Goal: Transaction & Acquisition: Book appointment/travel/reservation

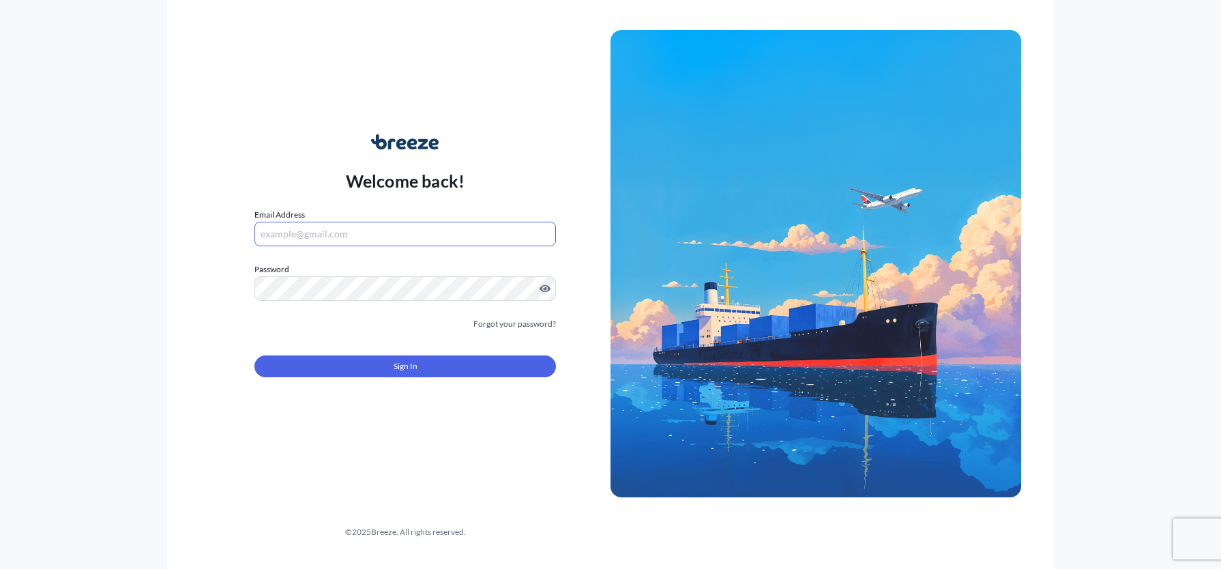
type input "[PERSON_NAME][EMAIL_ADDRESS][DOMAIN_NAME]"
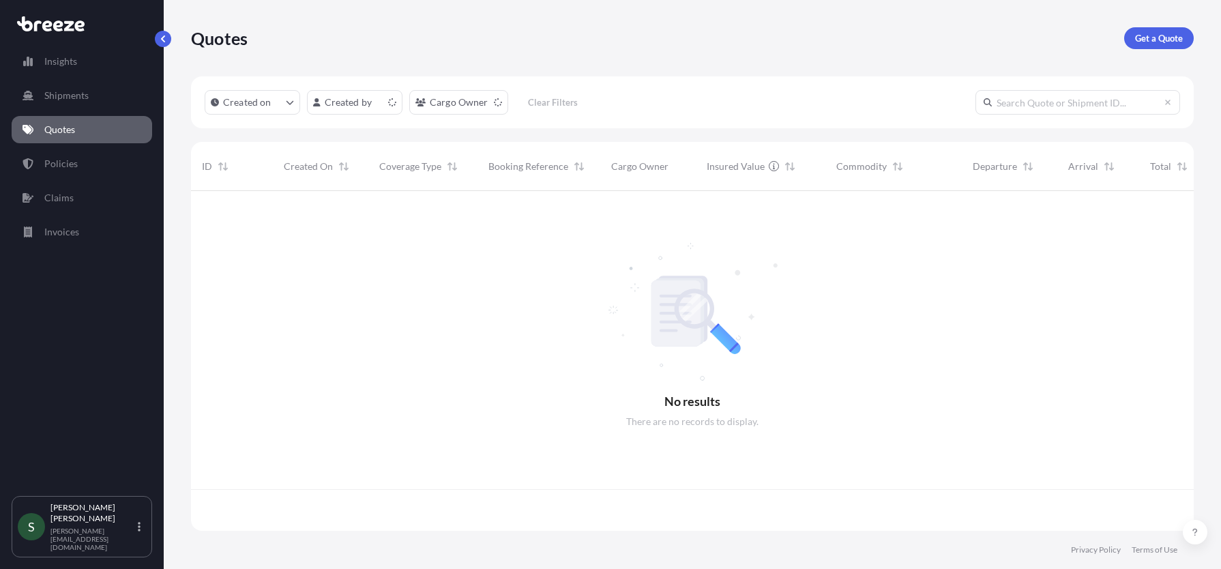
scroll to position [337, 993]
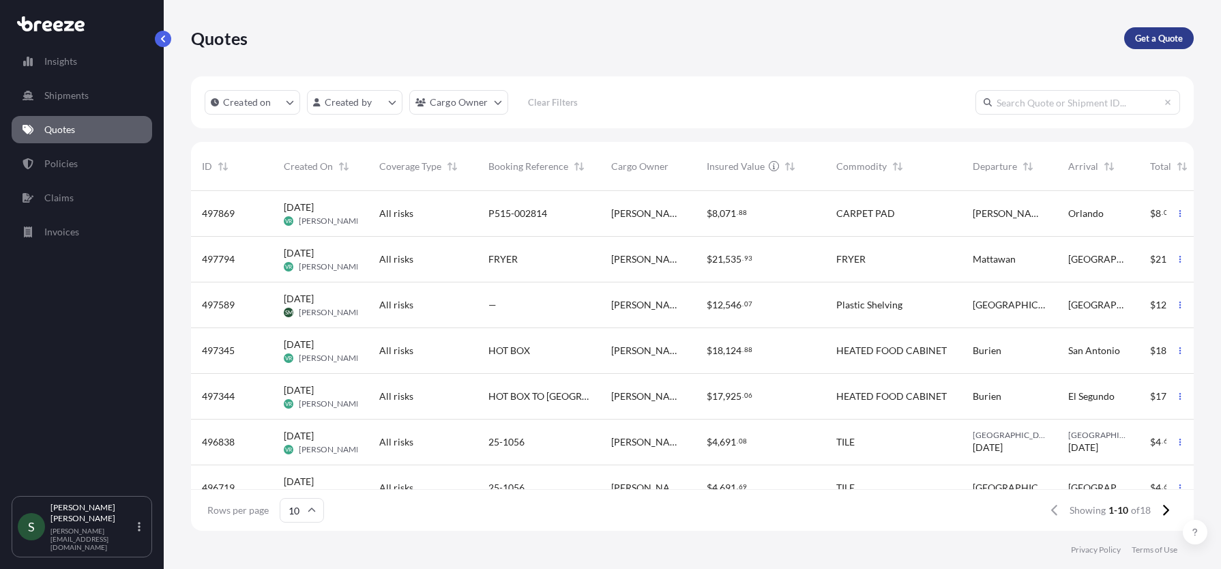
click at [1165, 38] on p "Get a Quote" at bounding box center [1159, 38] width 48 height 14
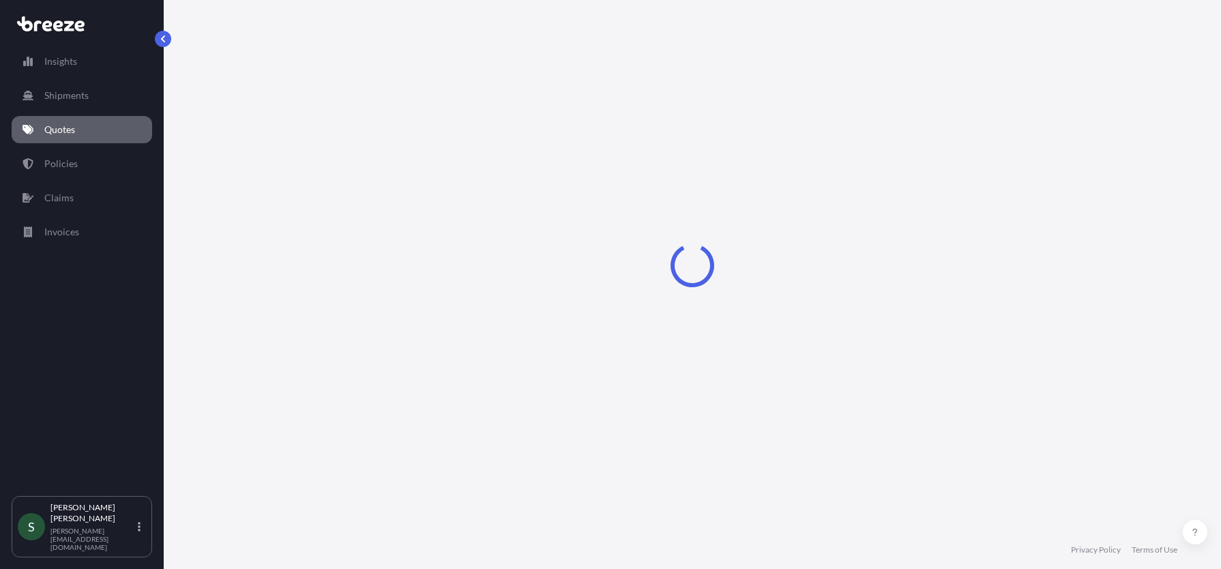
scroll to position [19, 0]
select select "Sea"
select select "1"
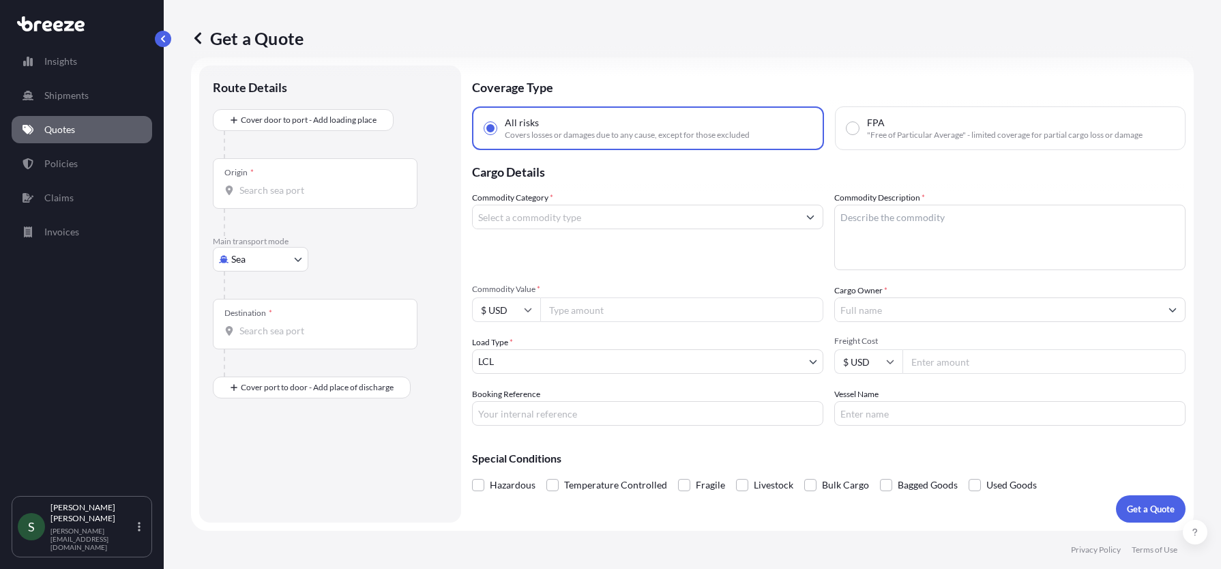
click at [671, 187] on p "Cargo Details" at bounding box center [829, 170] width 714 height 41
click at [256, 190] on input "Origin *" at bounding box center [319, 190] width 161 height 14
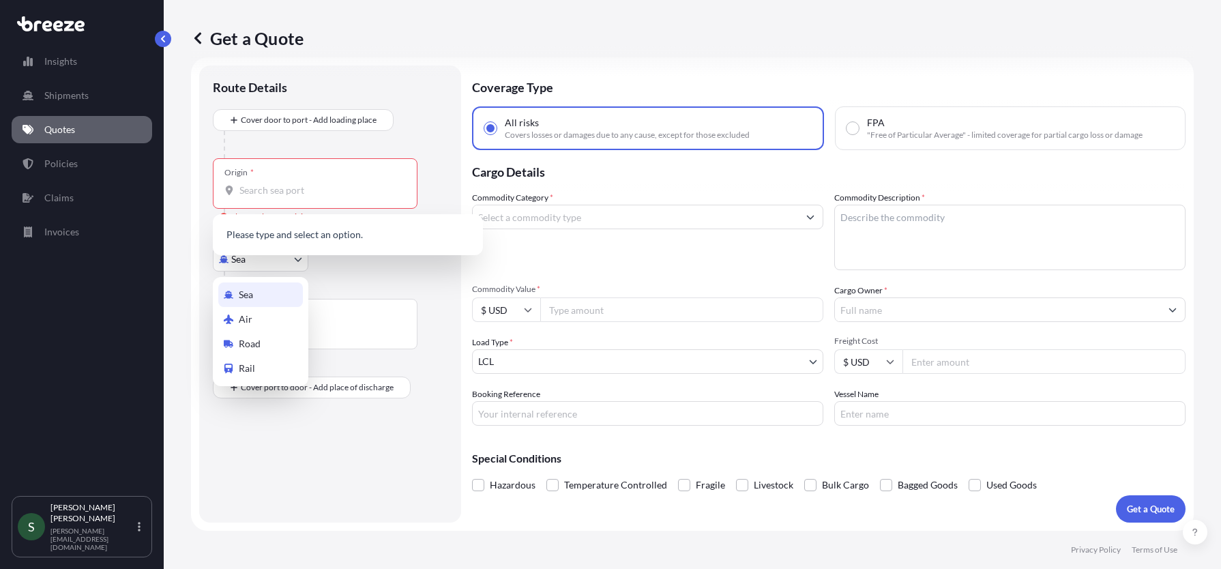
click at [274, 264] on body "Insights Shipments Quotes Policies Claims Invoices S [PERSON_NAME] [PERSON_NAME…" at bounding box center [610, 284] width 1221 height 569
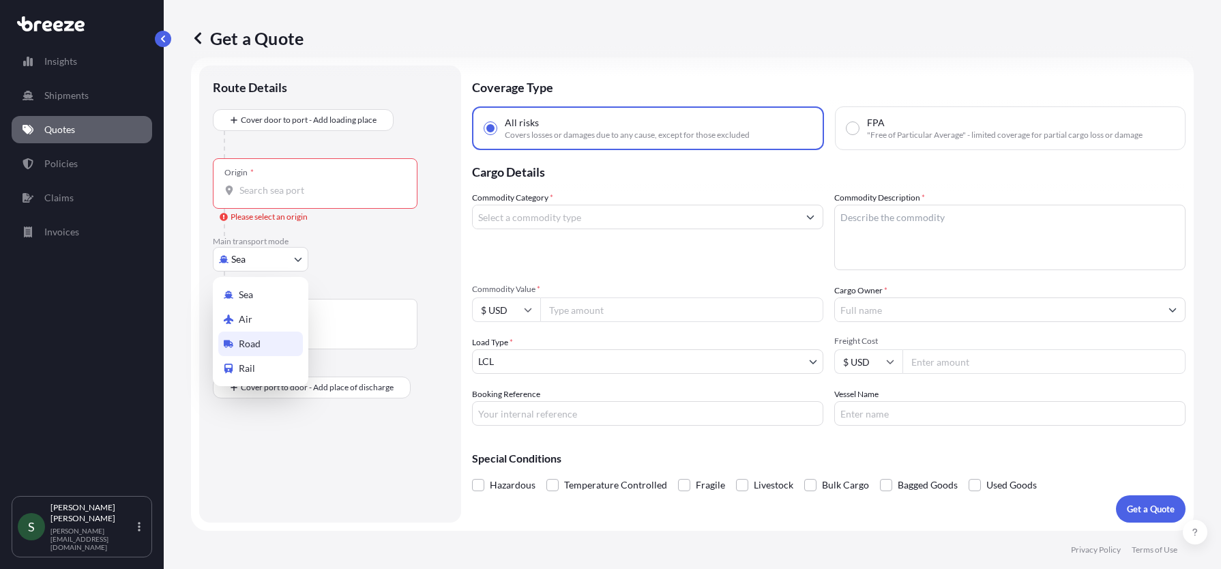
click at [251, 340] on span "Road" at bounding box center [250, 344] width 22 height 14
select select "Road"
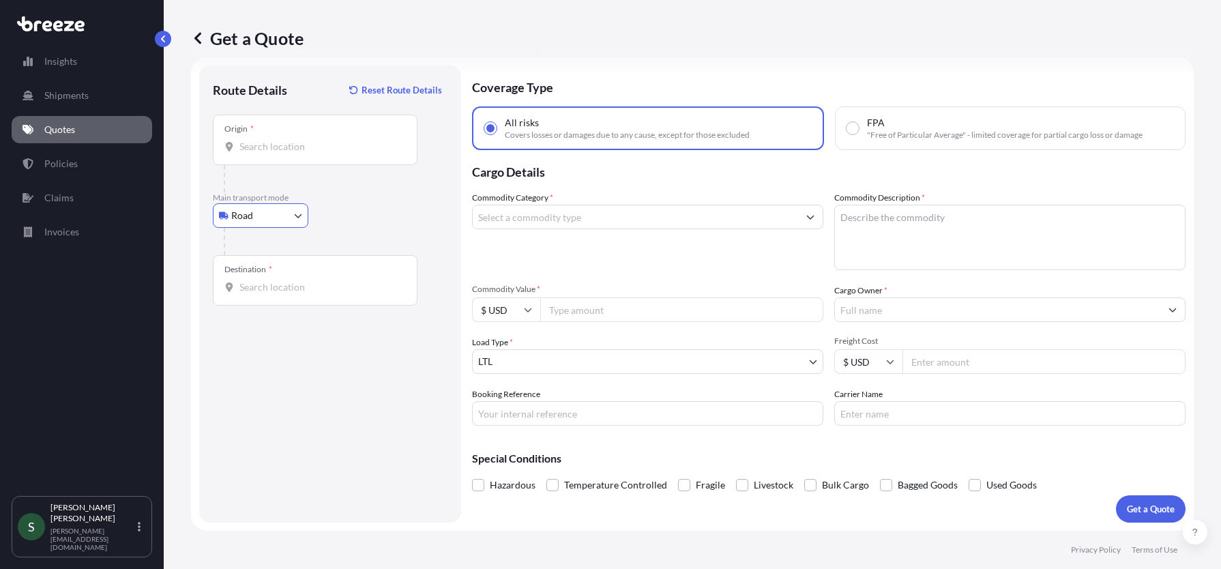
click at [300, 154] on div "Origin *" at bounding box center [315, 140] width 205 height 50
click at [300, 153] on input "Origin *" at bounding box center [319, 147] width 161 height 14
paste input "[GEOGRAPHIC_DATA]"
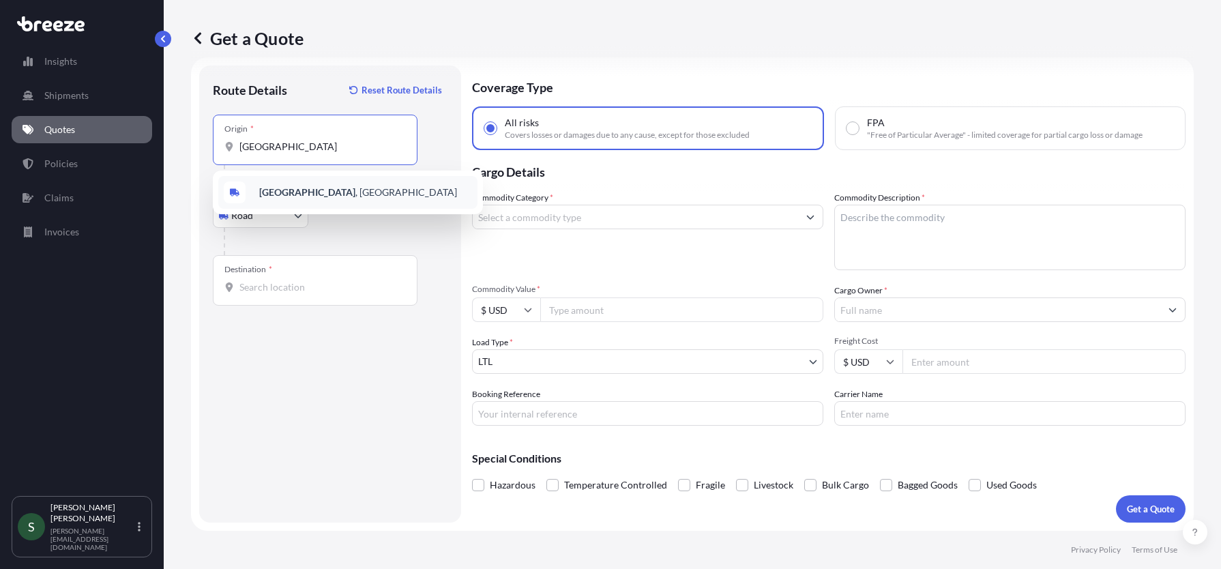
click at [304, 188] on b "[GEOGRAPHIC_DATA]" at bounding box center [307, 192] width 96 height 12
type input "[GEOGRAPHIC_DATA], [GEOGRAPHIC_DATA]"
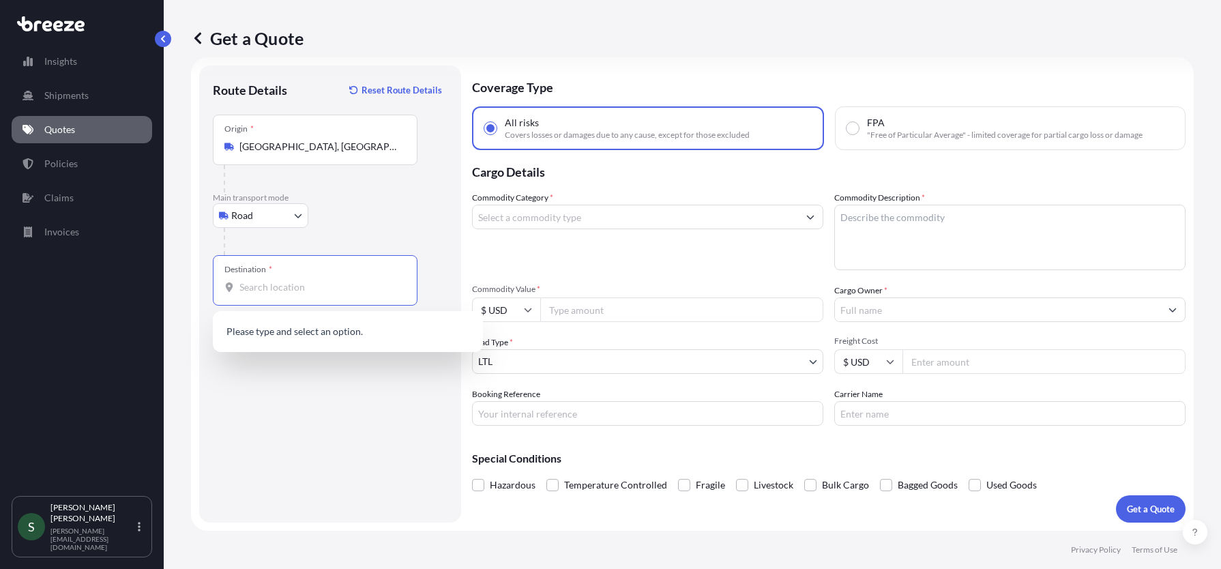
click at [290, 293] on input "Destination *" at bounding box center [319, 287] width 161 height 14
paste input "[PERSON_NAME][GEOGRAPHIC_DATA]"
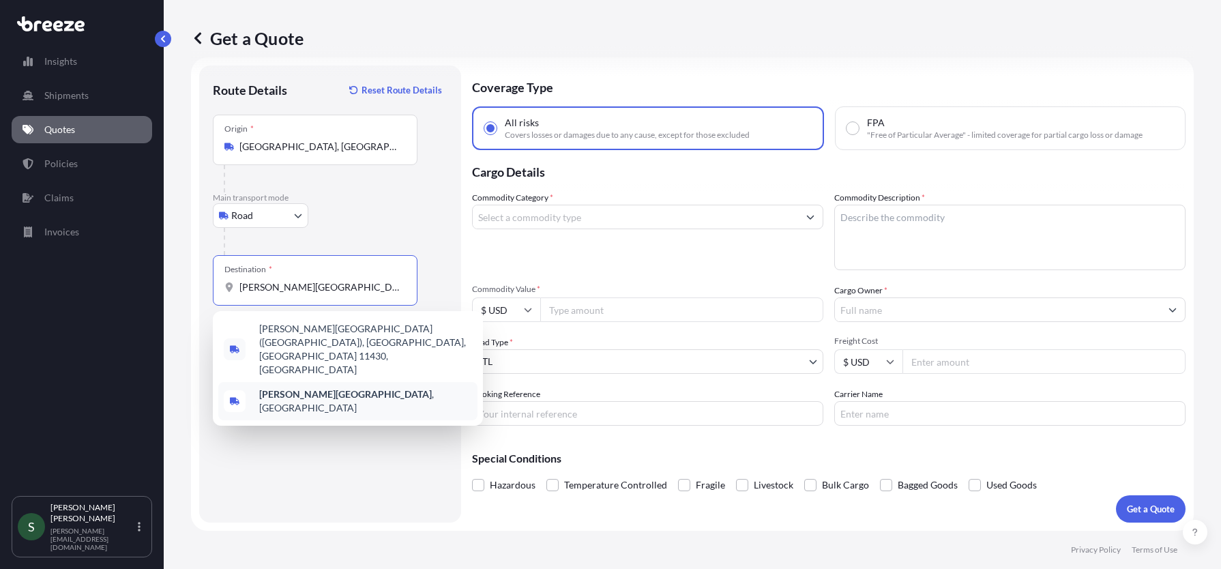
click at [344, 388] on b "[PERSON_NAME][GEOGRAPHIC_DATA]" at bounding box center [345, 394] width 173 height 12
type input "[PERSON_NAME][GEOGRAPHIC_DATA], [GEOGRAPHIC_DATA]"
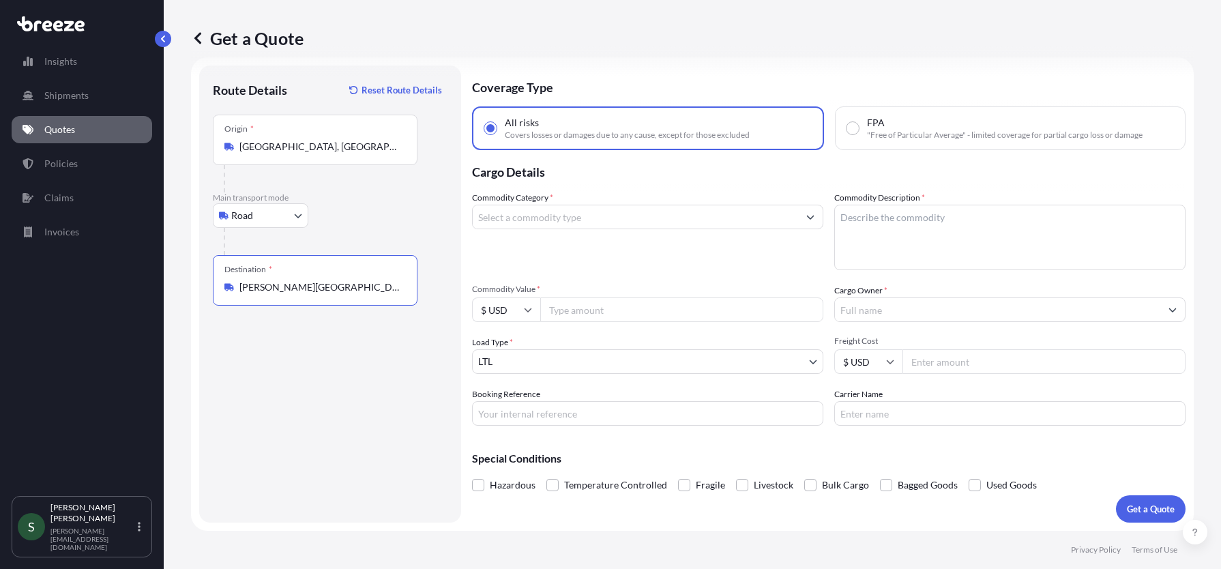
click at [588, 216] on input "Commodity Category *" at bounding box center [635, 217] width 325 height 25
type input "E"
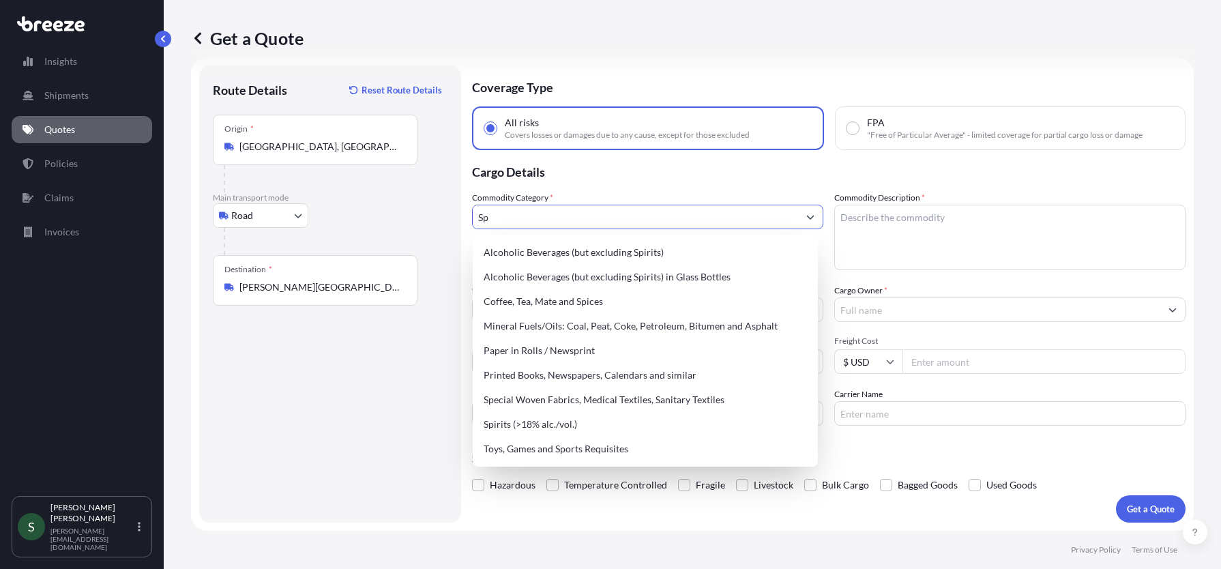
type input "S"
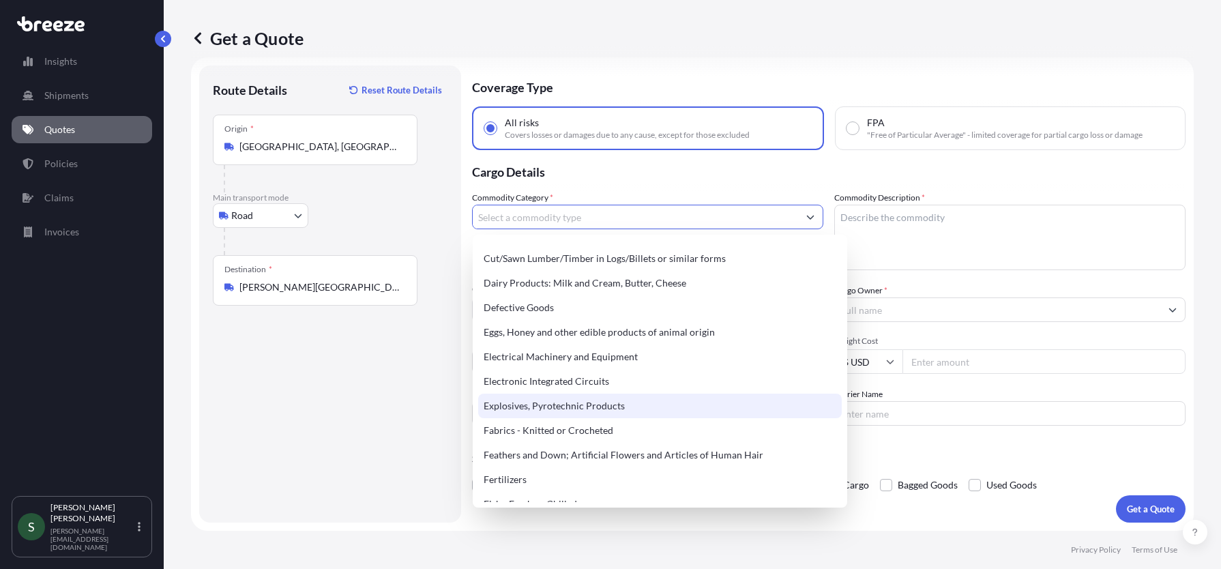
scroll to position [733, 0]
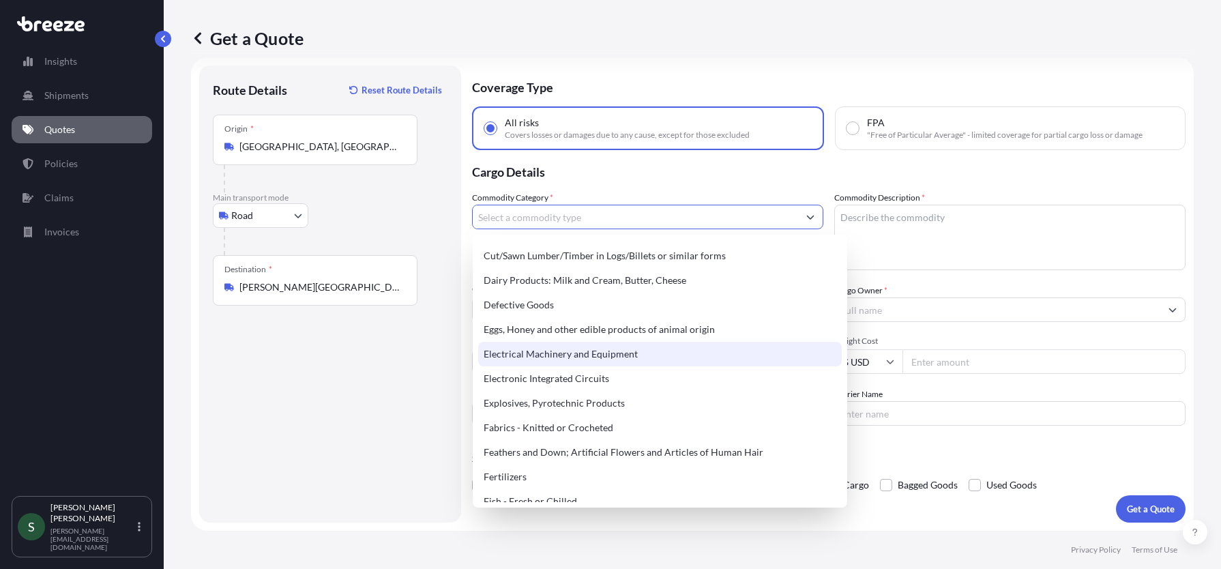
click at [643, 366] on div "Electrical Machinery and Equipment" at bounding box center [660, 354] width 364 height 25
type input "Electrical Machinery and Equipment"
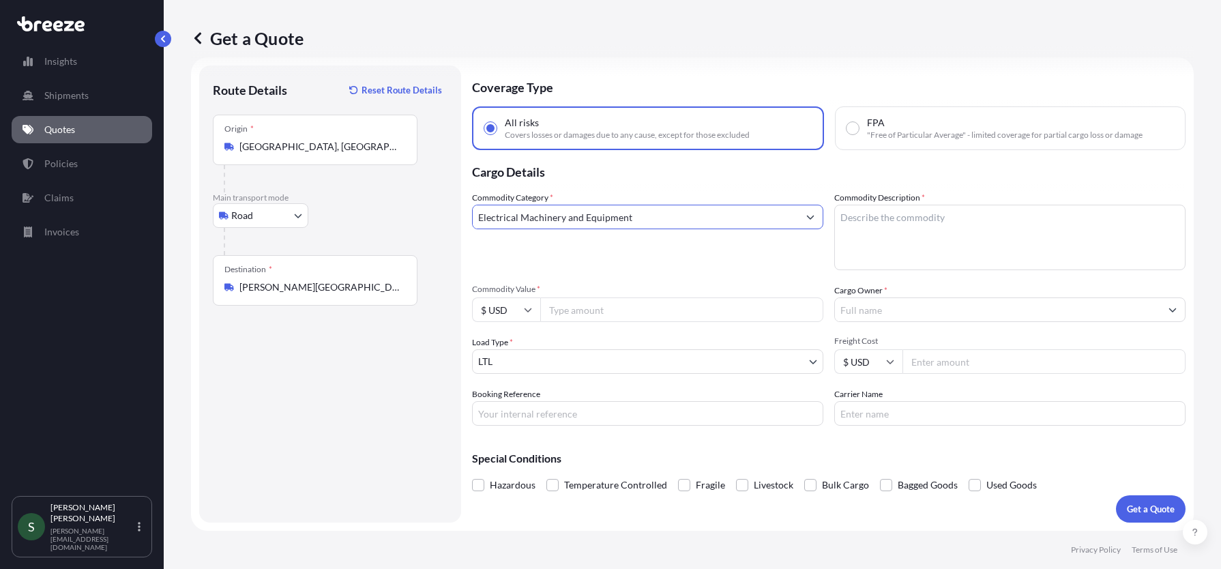
click at [923, 219] on textarea "Commodity Description *" at bounding box center [1009, 237] width 351 height 65
type textarea "Speakers and audio wiring"
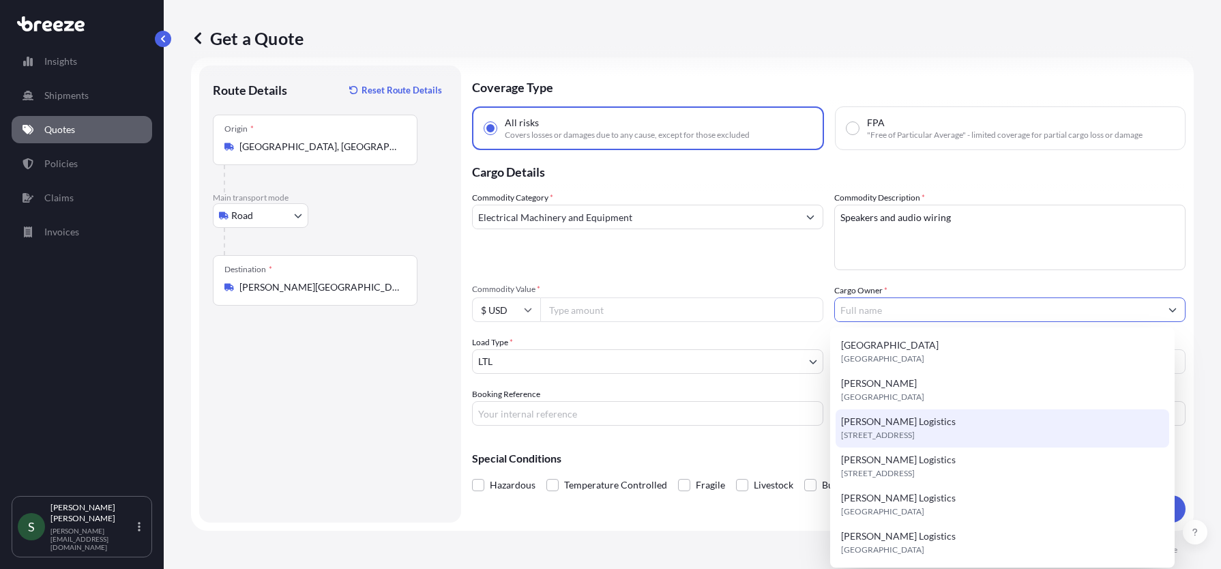
click at [897, 422] on span "[PERSON_NAME] Logistics" at bounding box center [898, 422] width 115 height 14
type input "[PERSON_NAME] Logistics"
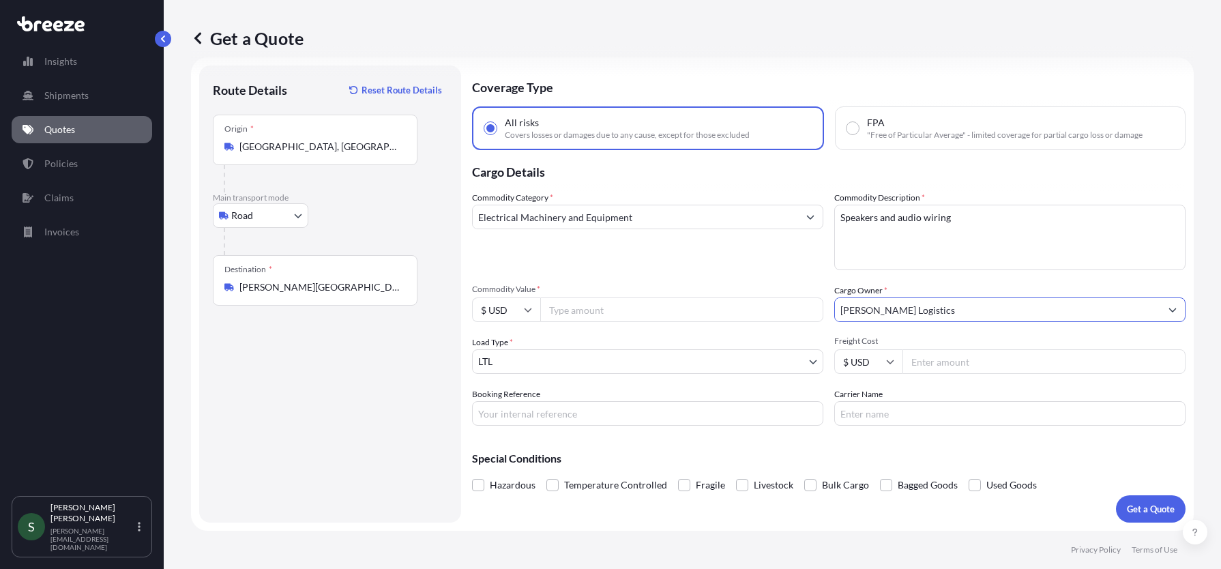
click at [587, 314] on input "Commodity Value *" at bounding box center [681, 309] width 283 height 25
type input "4500.00"
click at [603, 364] on body "Insights Shipments Quotes Policies Claims Invoices S [PERSON_NAME] [PERSON_NAME…" at bounding box center [610, 284] width 1221 height 569
click at [569, 415] on input "Booking Reference" at bounding box center [647, 413] width 351 height 25
paste input "HMSH | AP-JFK-026_EAT-001 T8 C3 - EATALY | AP-JFK-026_EAT-002 T8 C4 - EATALY BAR"
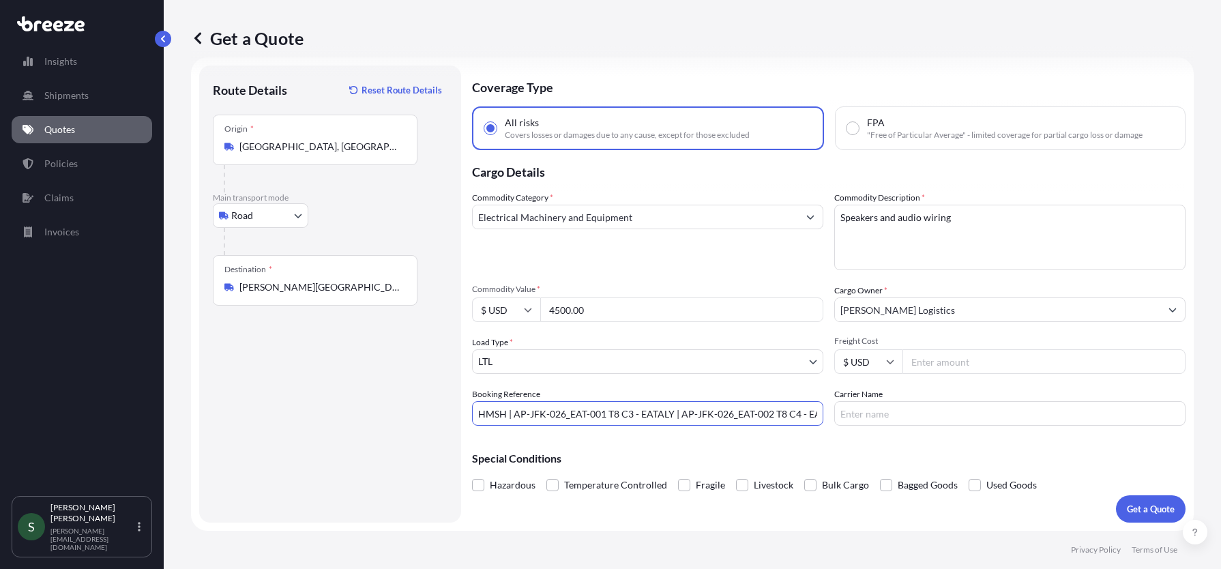
paste input "54014"
type input "HMSH | AP-JFK-026_EAT-001 T8 C3 - EATALY | AP-JFK-026_EAT-002 T8 C4 - EATALY BA…"
click at [952, 364] on input "Freight Cost" at bounding box center [1043, 361] width 283 height 25
type input "474.29"
click at [887, 447] on div "Special Conditions Hazardous Temperature Controlled Fragile Livestock Bulk Carg…" at bounding box center [829, 466] width 714 height 59
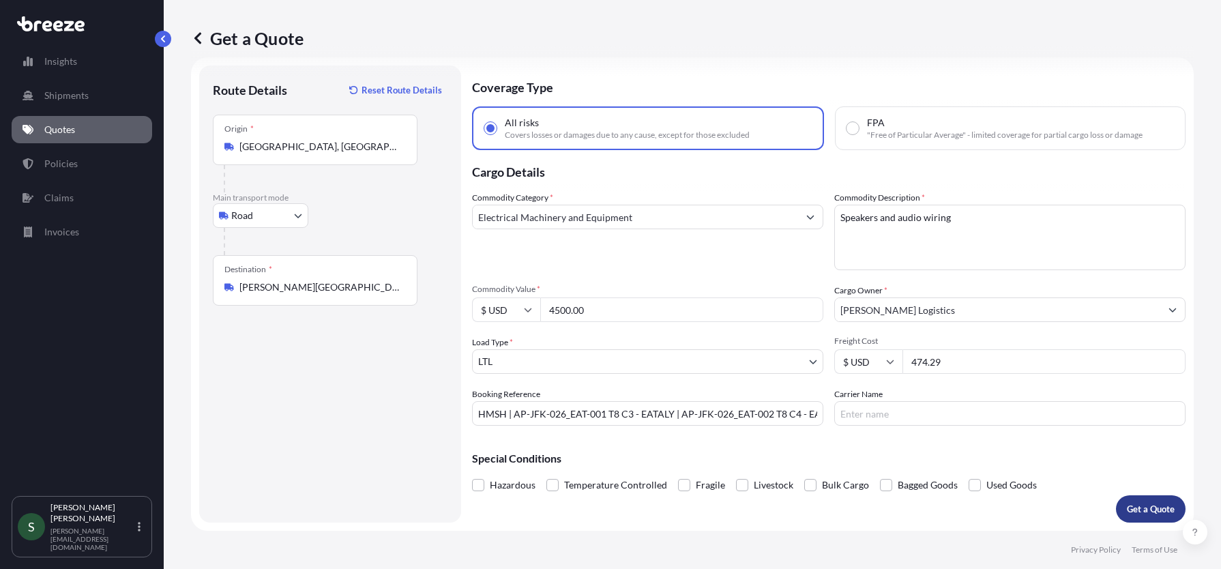
click at [1134, 510] on p "Get a Quote" at bounding box center [1151, 509] width 48 height 14
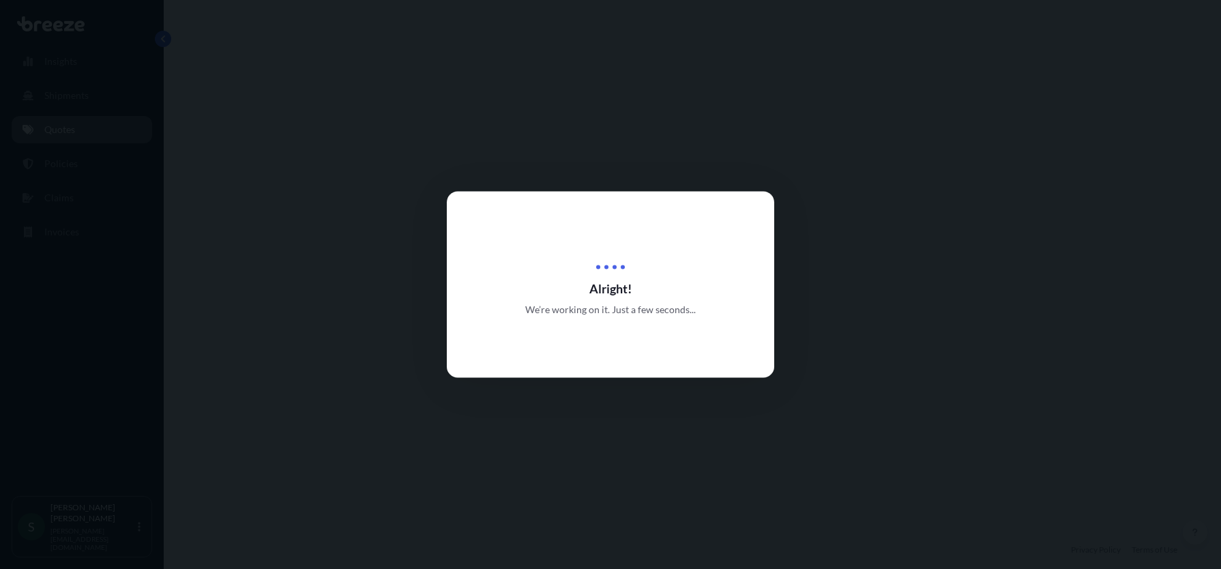
select select "Road"
select select "1"
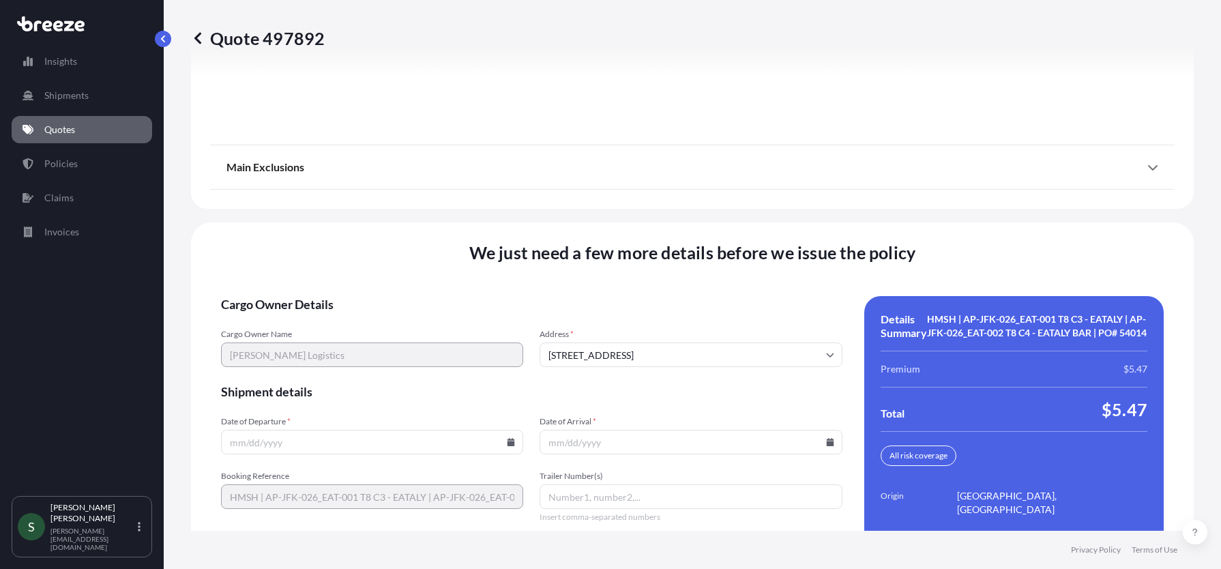
scroll to position [1813, 0]
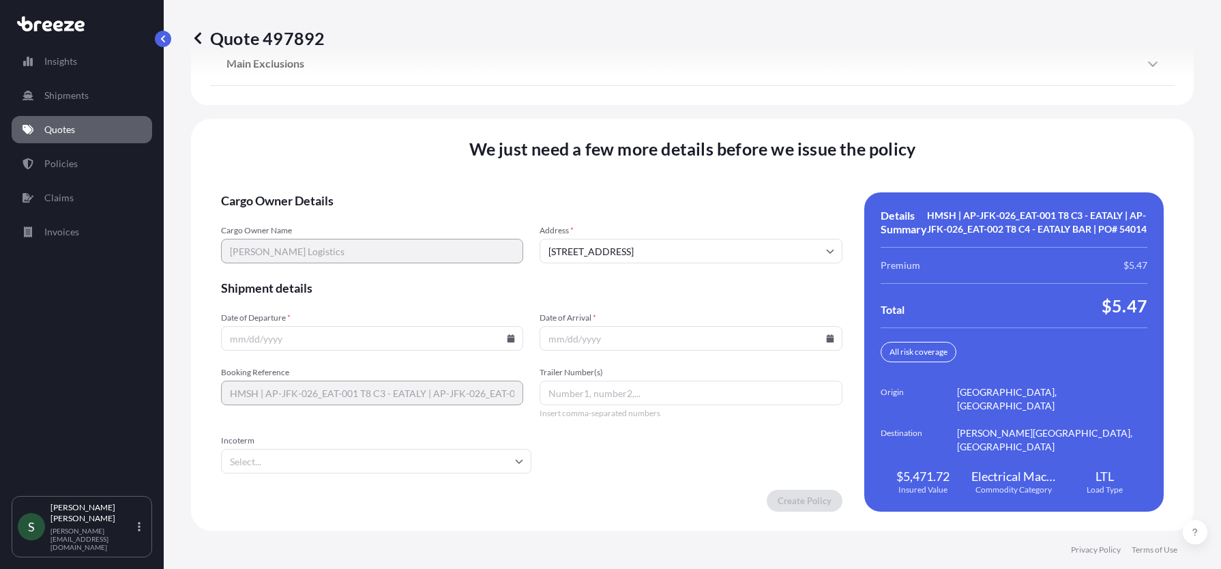
click at [501, 337] on input "Date of Departure *" at bounding box center [372, 338] width 302 height 25
click at [508, 338] on icon at bounding box center [512, 338] width 8 height 8
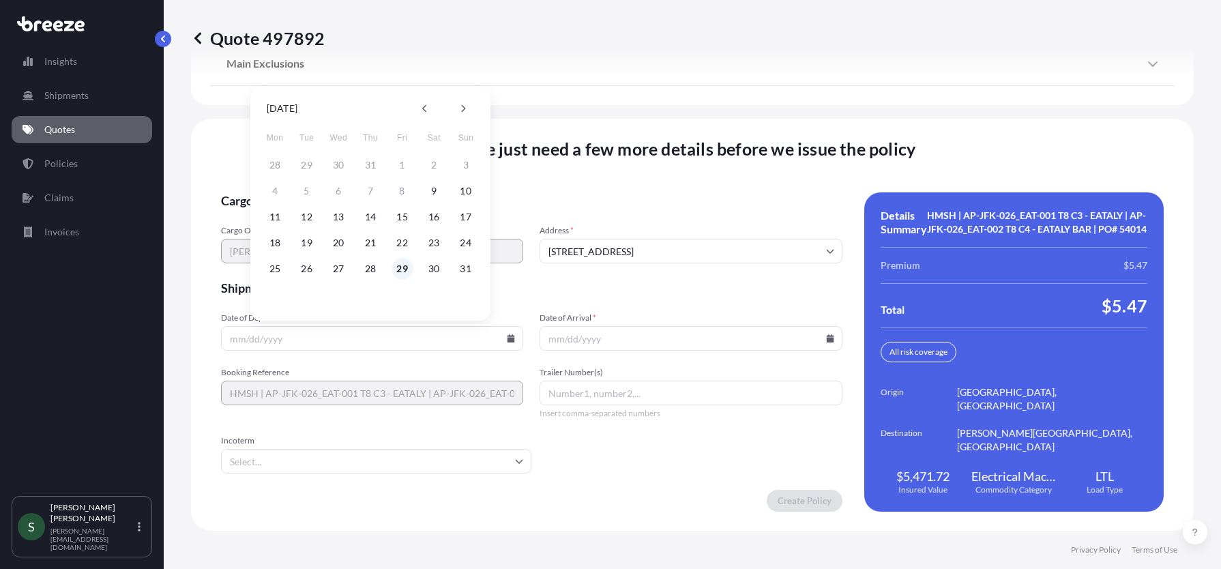
click at [403, 268] on button "29" at bounding box center [403, 269] width 22 height 22
type input "[DATE]"
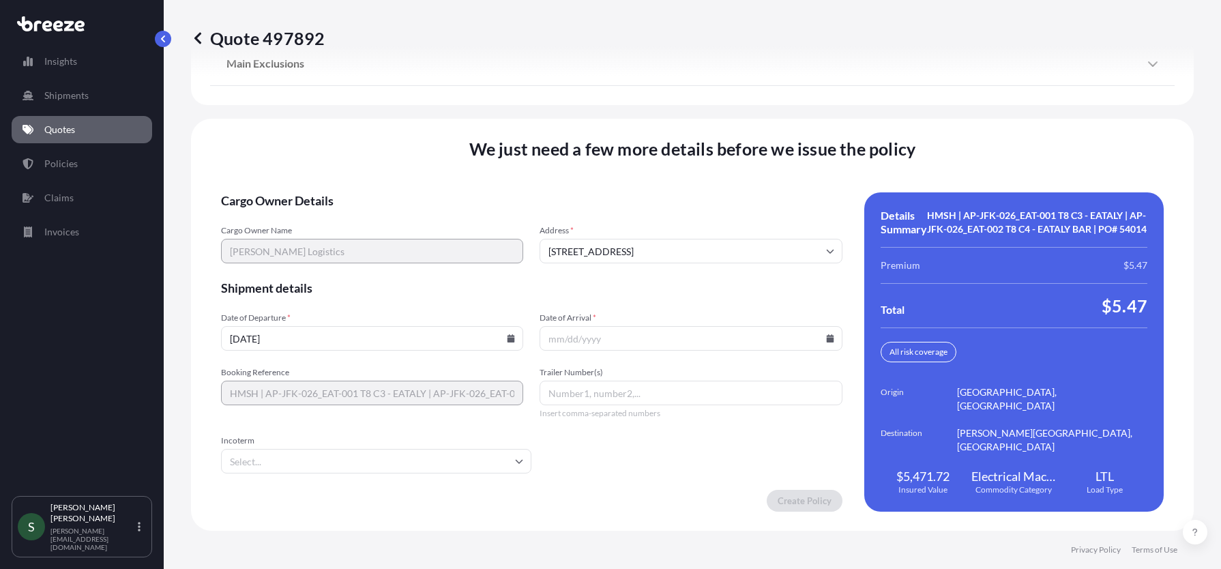
click at [826, 337] on icon at bounding box center [830, 338] width 8 height 8
click at [779, 105] on icon at bounding box center [778, 108] width 5 height 8
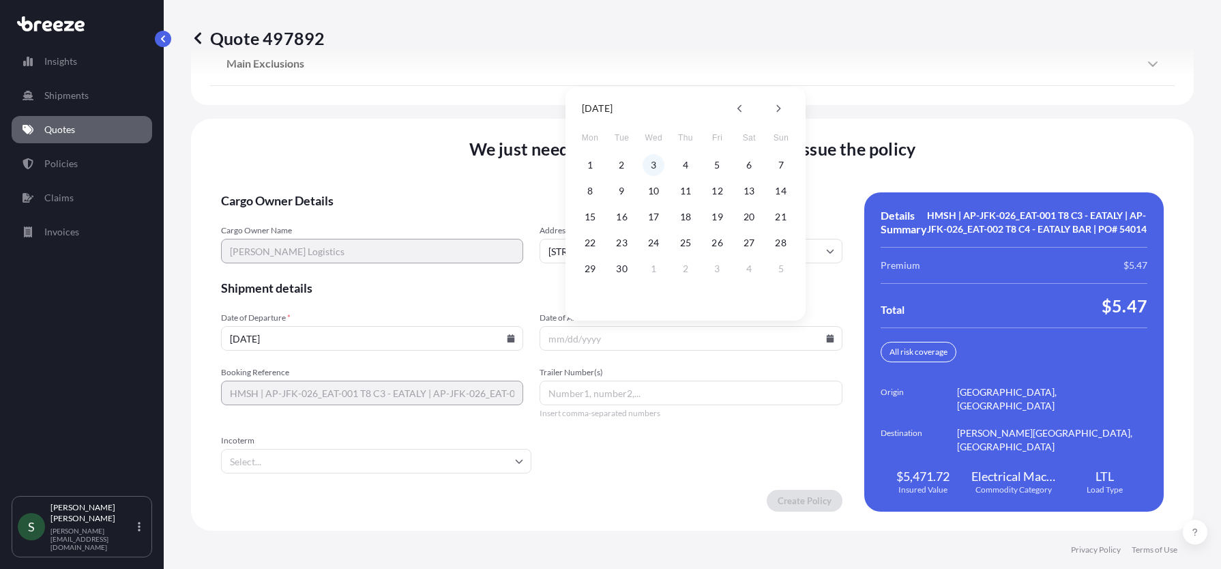
click at [654, 170] on button "3" at bounding box center [654, 165] width 22 height 22
type input "[DATE]"
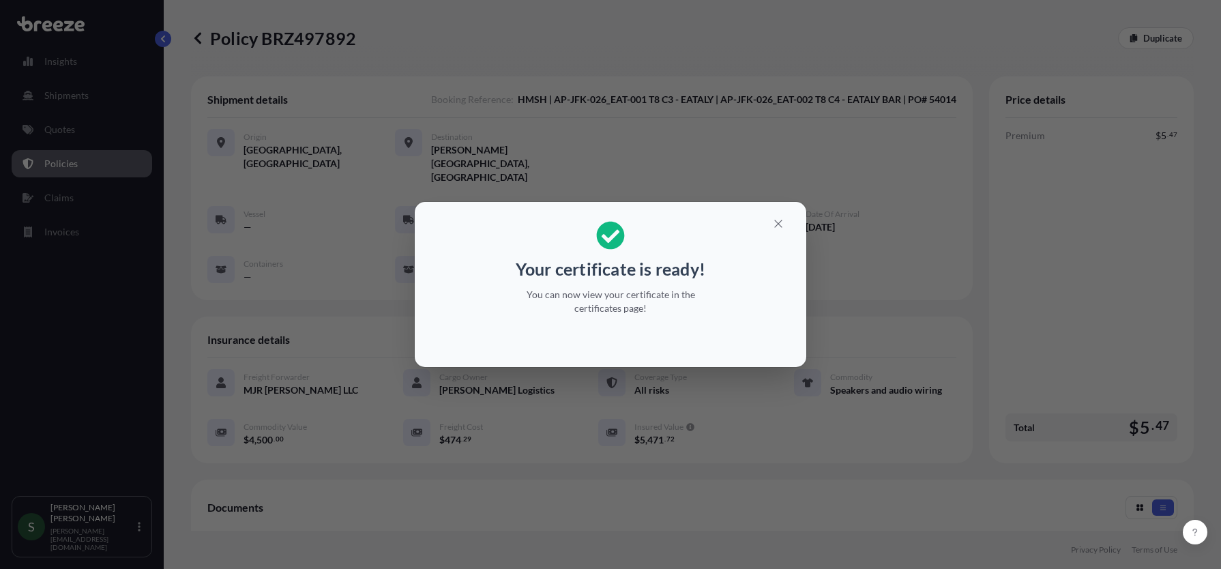
click at [825, 480] on div "Your certificate is ready! You can now view your certificate in the certificate…" at bounding box center [610, 284] width 1221 height 569
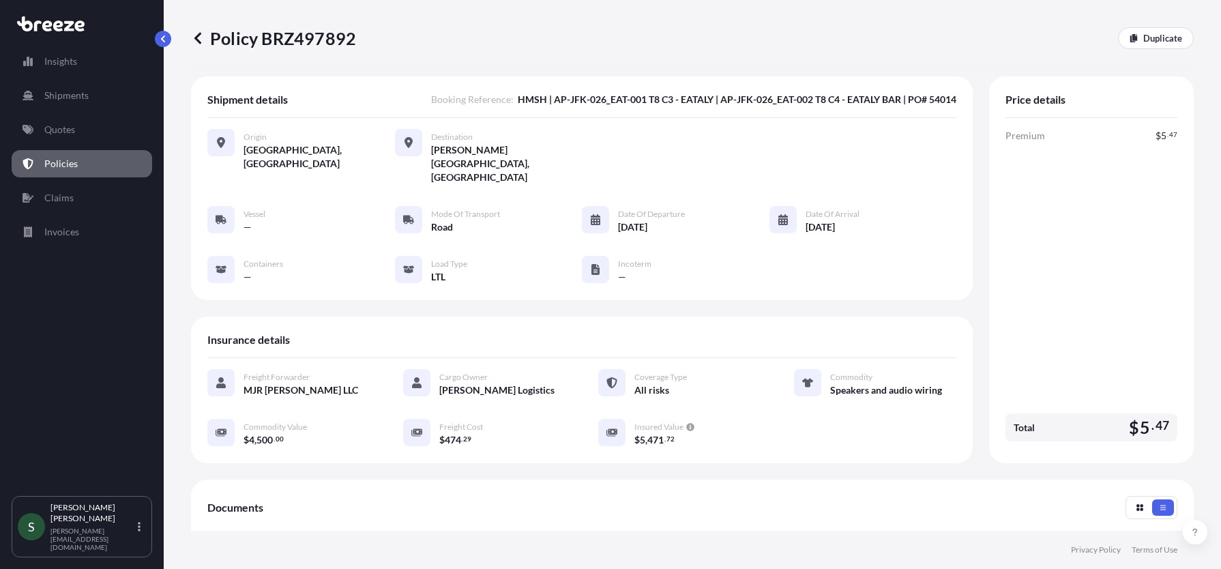
click at [70, 168] on p "Policies" at bounding box center [60, 164] width 33 height 14
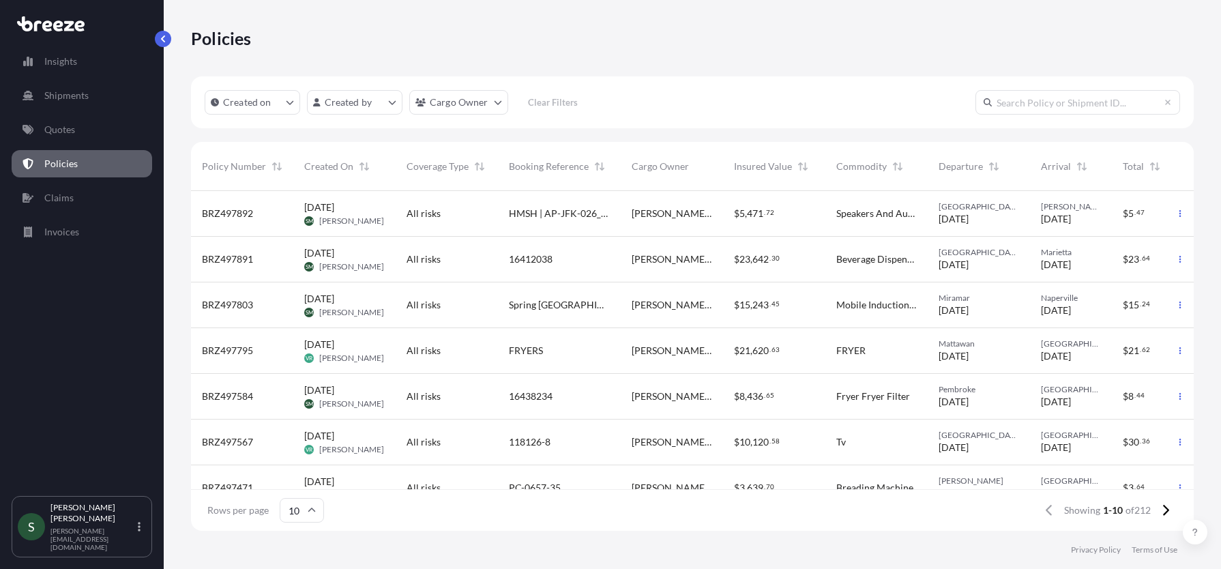
scroll to position [102, 0]
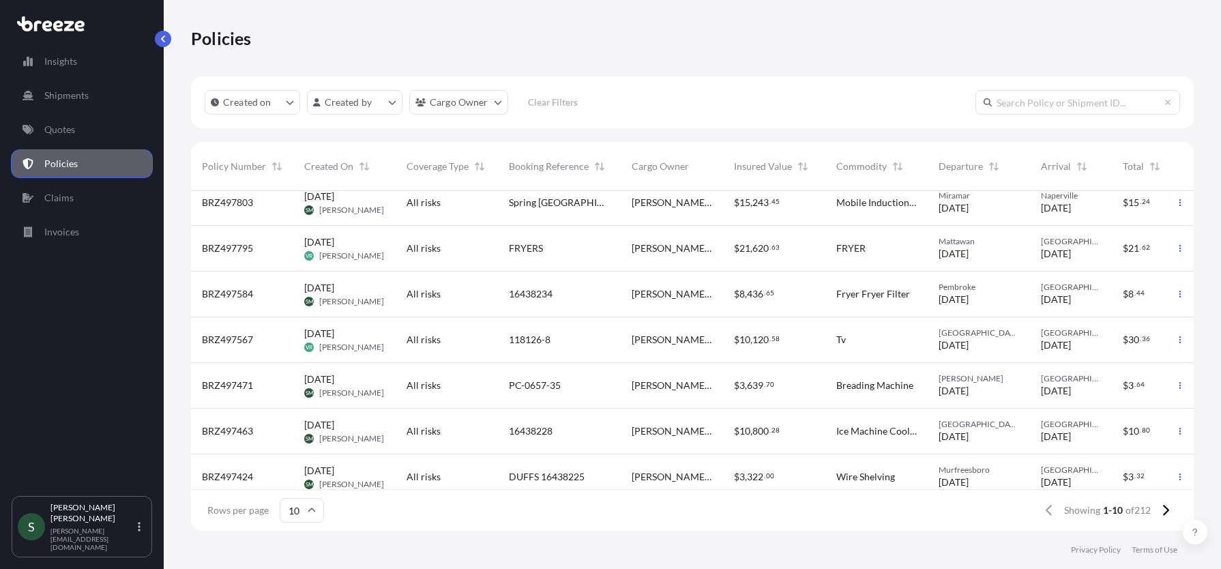
click at [70, 113] on div "Insights Shipments Quotes Policies Claims Invoices" at bounding box center [82, 265] width 141 height 460
click at [64, 127] on p "Quotes" at bounding box center [59, 130] width 31 height 14
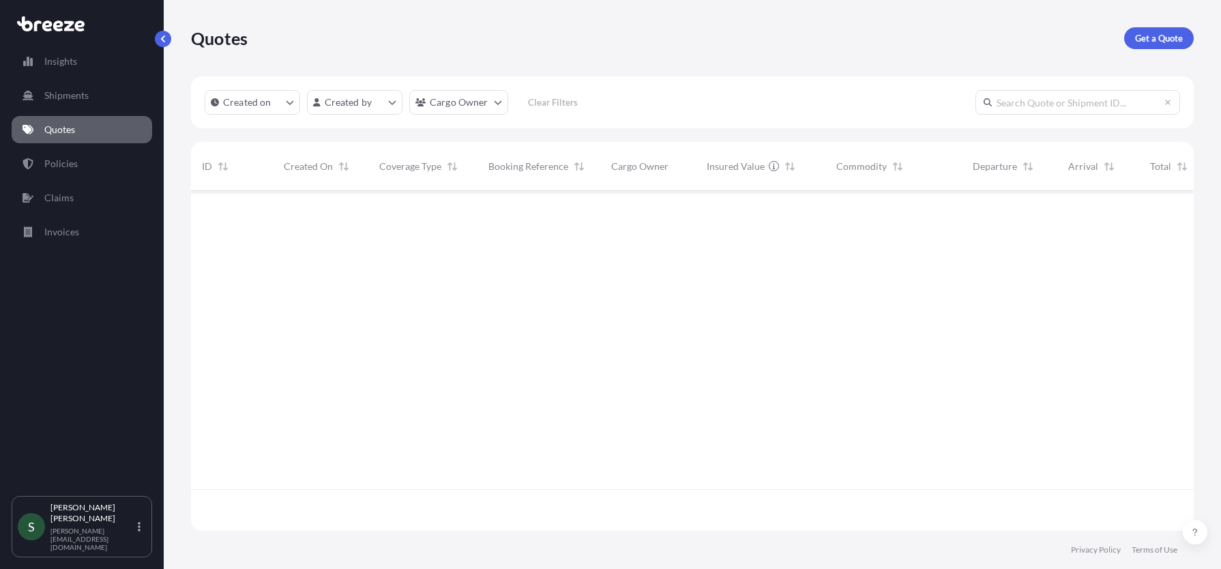
scroll to position [337, 993]
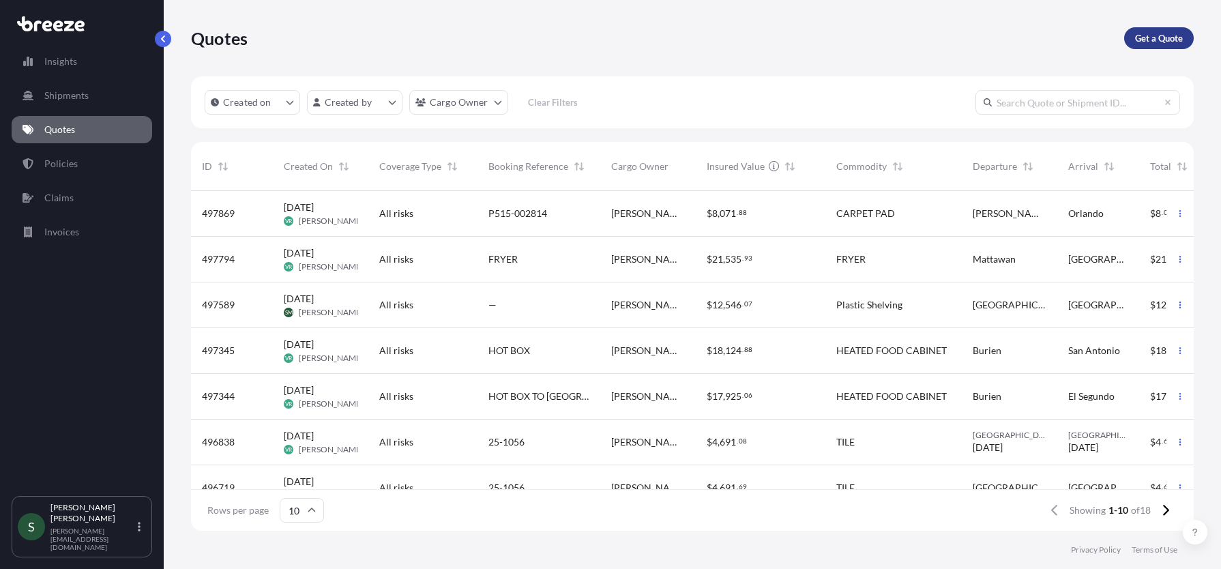
click at [1168, 37] on p "Get a Quote" at bounding box center [1159, 38] width 48 height 14
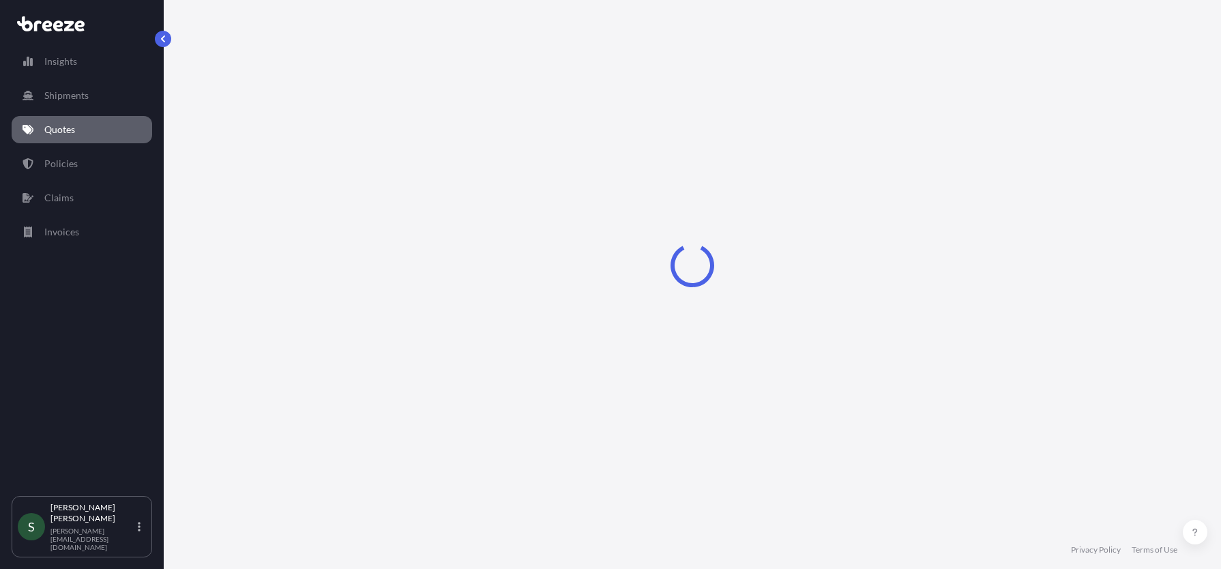
scroll to position [19, 0]
select select "Sea"
select select "1"
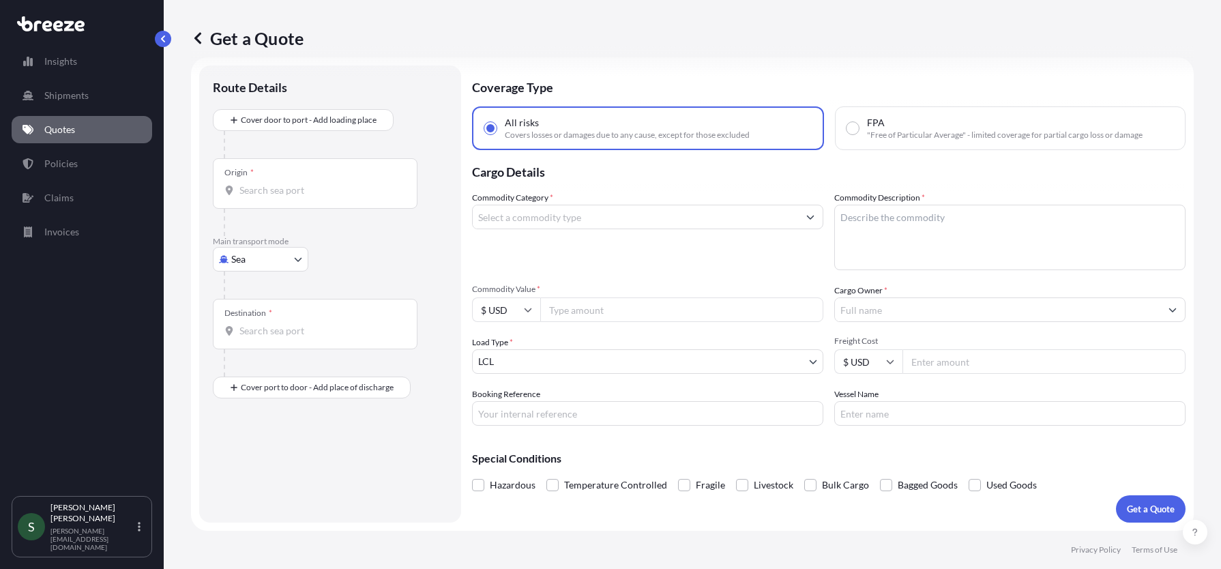
click at [297, 261] on body "Insights Shipments Quotes Policies Claims Invoices S [PERSON_NAME] [PERSON_NAME…" at bounding box center [610, 284] width 1221 height 569
click at [266, 342] on div "Road" at bounding box center [260, 344] width 85 height 25
select select "Road"
